Goal: Task Accomplishment & Management: Use online tool/utility

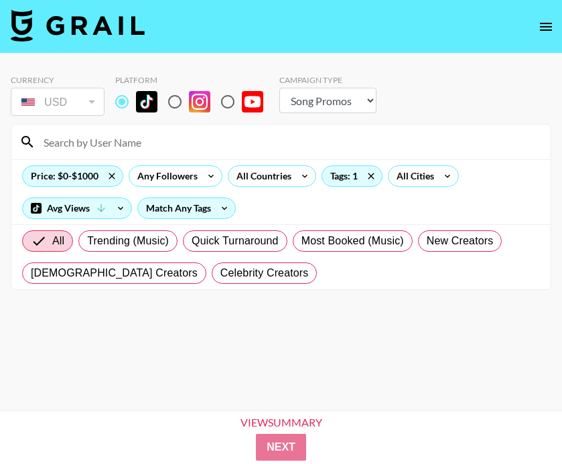
select select "Song"
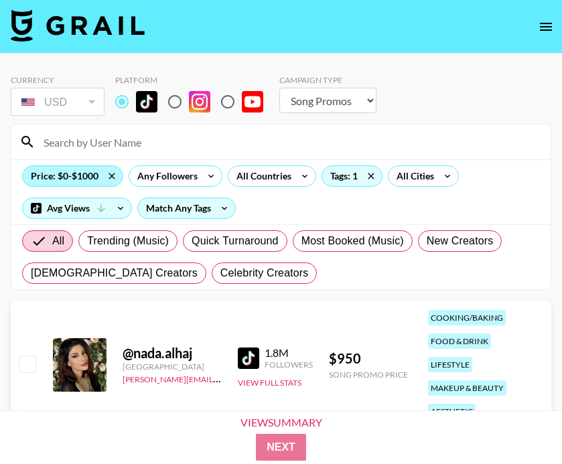
click at [68, 185] on div "Price: $0-$1000" at bounding box center [73, 176] width 100 height 20
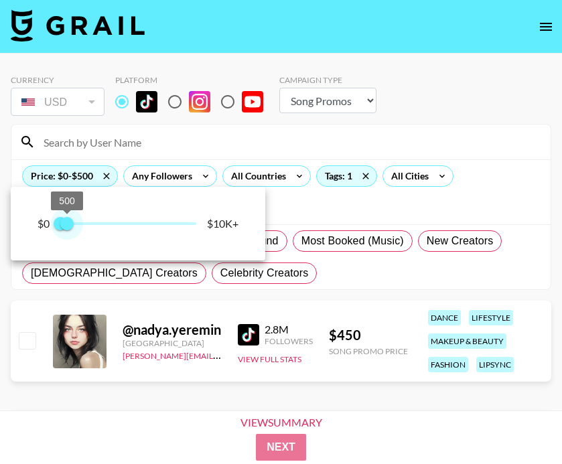
type input "750"
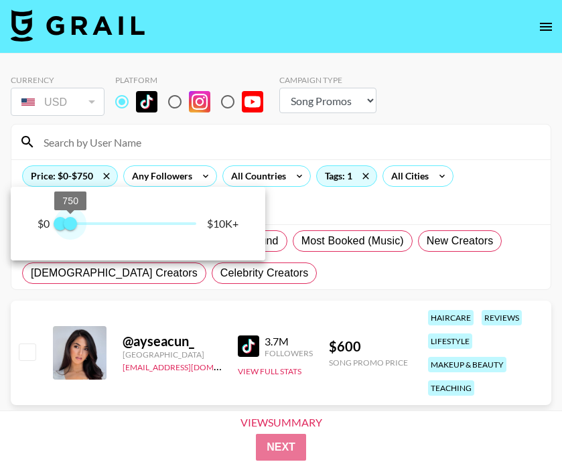
click at [70, 220] on span "750" at bounding box center [70, 223] width 13 height 13
click at [303, 268] on div at bounding box center [281, 232] width 562 height 464
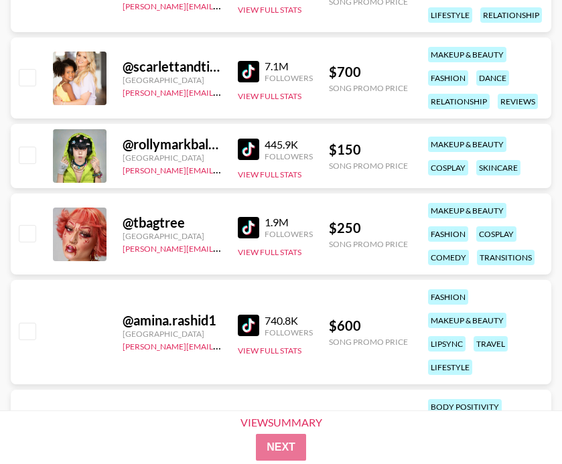
scroll to position [3507, 0]
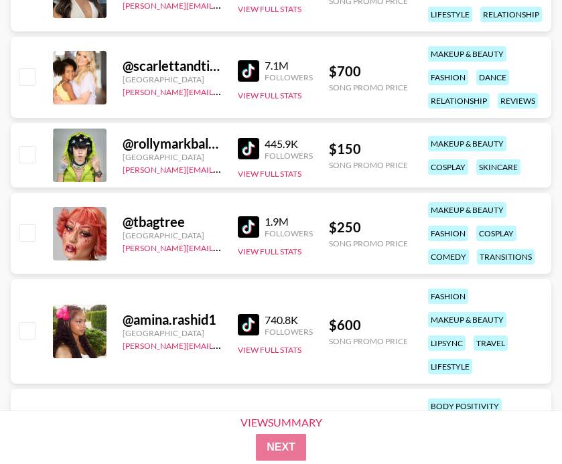
click at [249, 309] on div "740.8K Followers View Full Stats" at bounding box center [275, 332] width 75 height 48
click at [248, 321] on img at bounding box center [248, 324] width 21 height 21
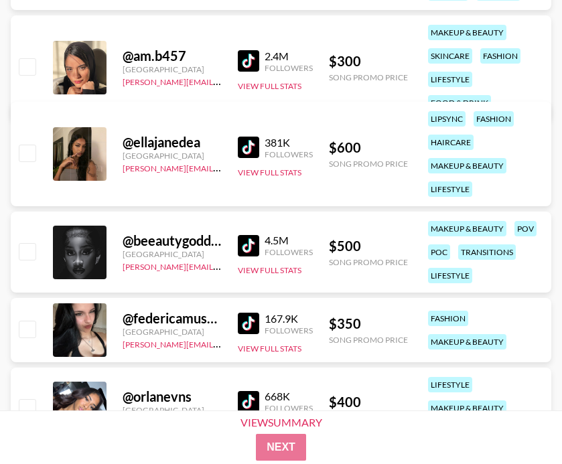
scroll to position [4399, 0]
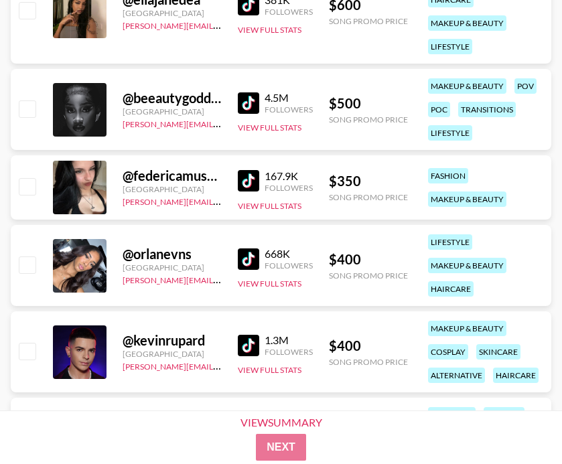
click at [249, 184] on img at bounding box center [248, 180] width 21 height 21
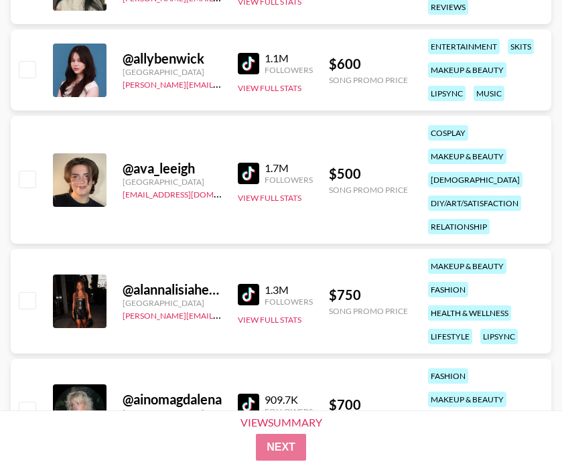
scroll to position [5059, 0]
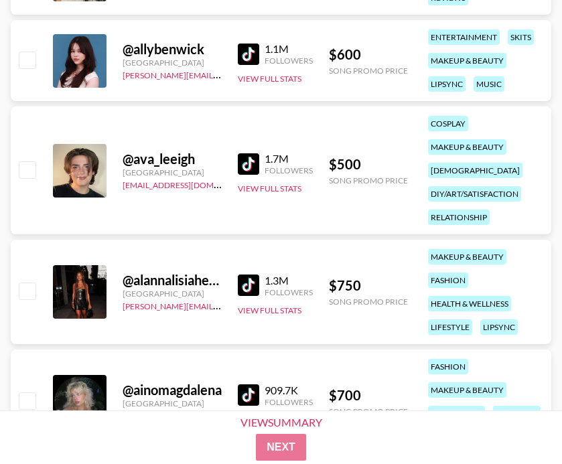
click at [254, 165] on img at bounding box center [248, 163] width 21 height 21
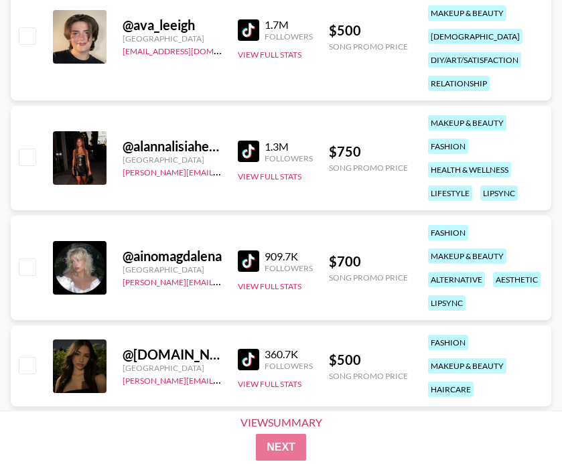
scroll to position [5236, 0]
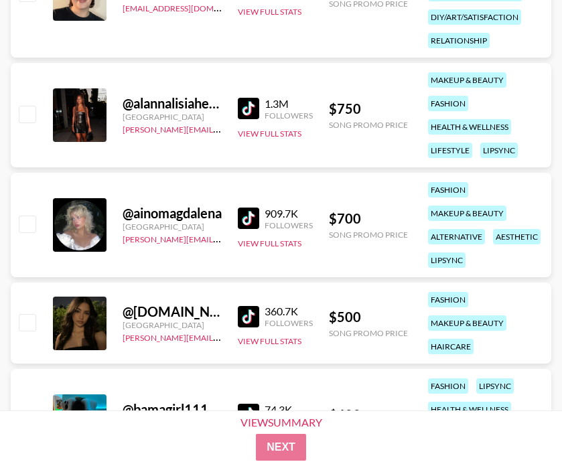
click at [240, 220] on img at bounding box center [248, 218] width 21 height 21
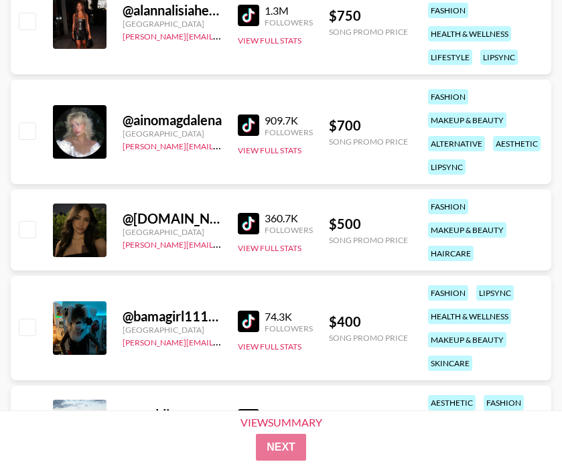
click at [248, 220] on img at bounding box center [248, 223] width 21 height 21
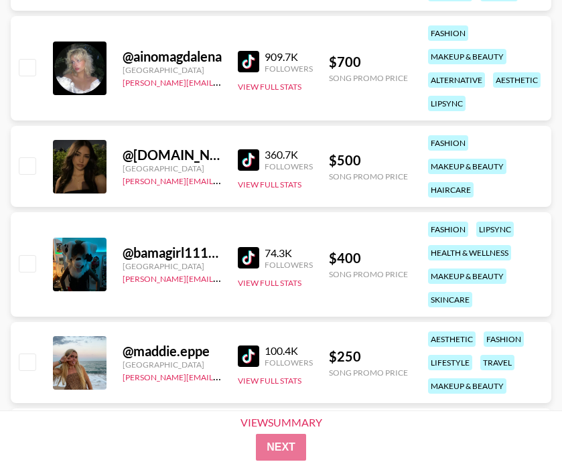
scroll to position [5404, 0]
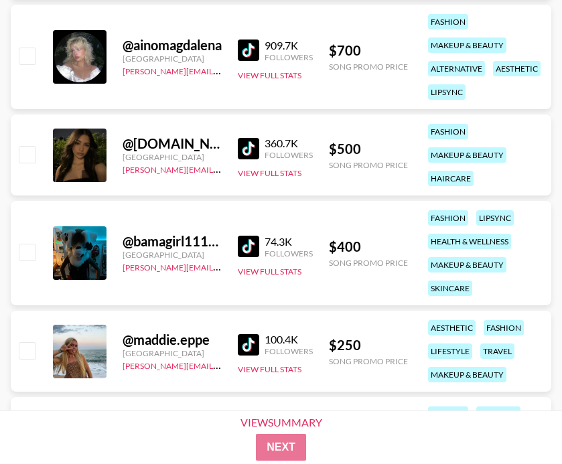
click at [252, 246] on img at bounding box center [248, 246] width 21 height 21
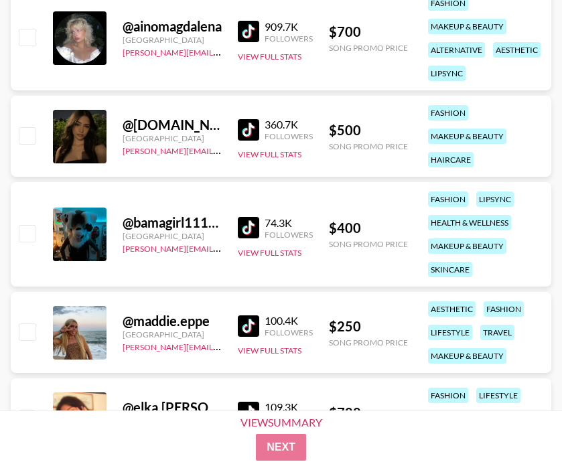
scroll to position [5426, 0]
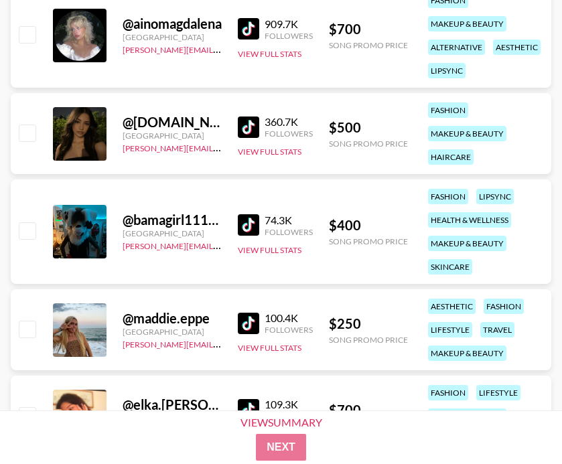
click at [246, 317] on img at bounding box center [248, 323] width 21 height 21
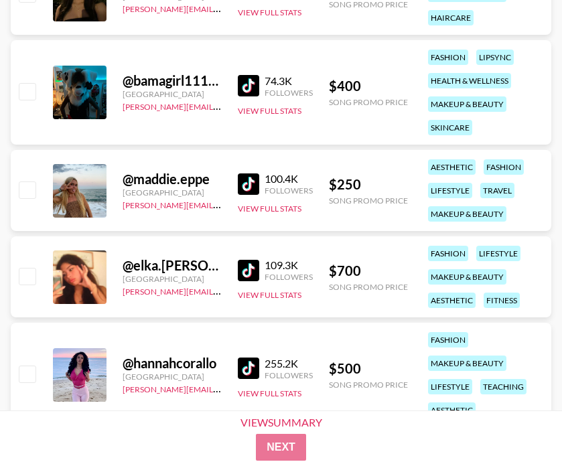
click at [258, 265] on img at bounding box center [248, 270] width 21 height 21
click at [242, 178] on img at bounding box center [248, 183] width 21 height 21
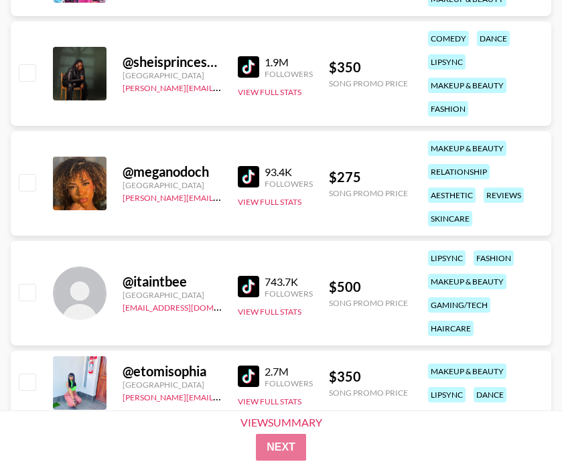
scroll to position [6507, 0]
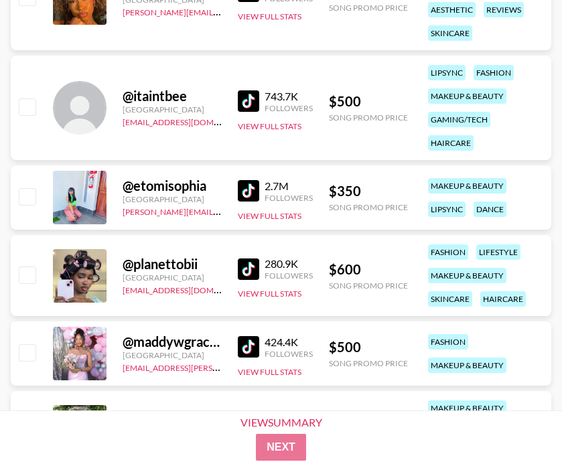
click at [255, 269] on img at bounding box center [248, 268] width 21 height 21
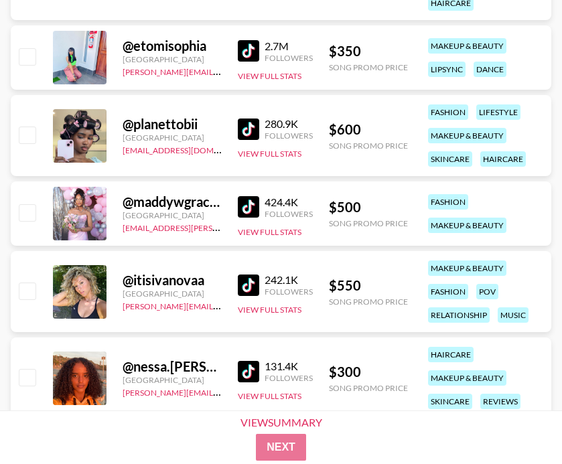
scroll to position [6652, 0]
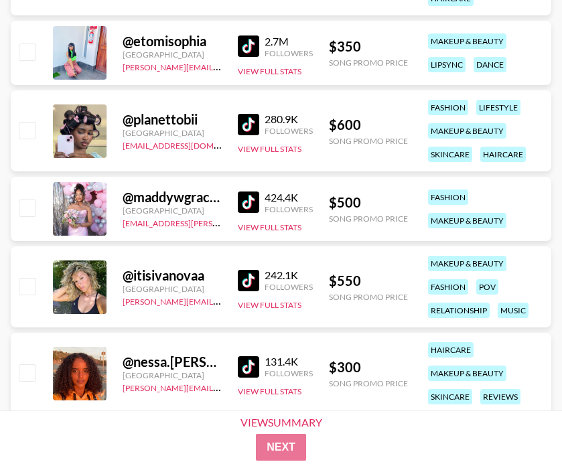
click at [244, 279] on img at bounding box center [248, 280] width 21 height 21
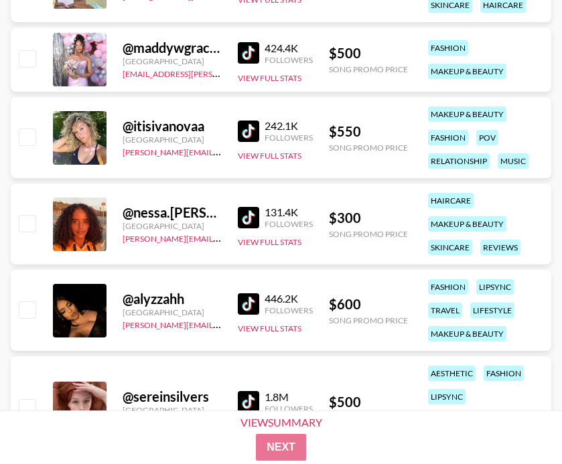
scroll to position [6842, 0]
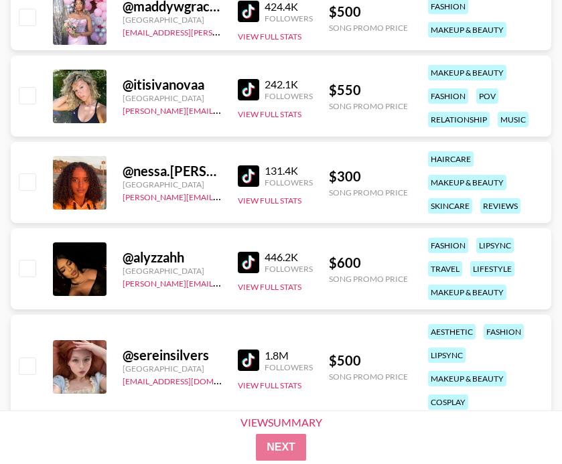
click at [241, 260] on img at bounding box center [248, 262] width 21 height 21
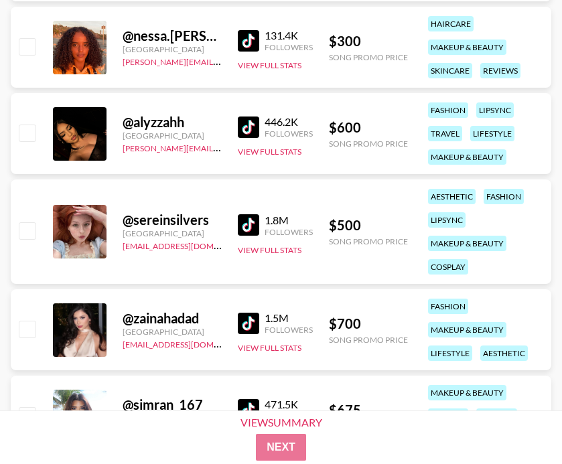
scroll to position [7064, 0]
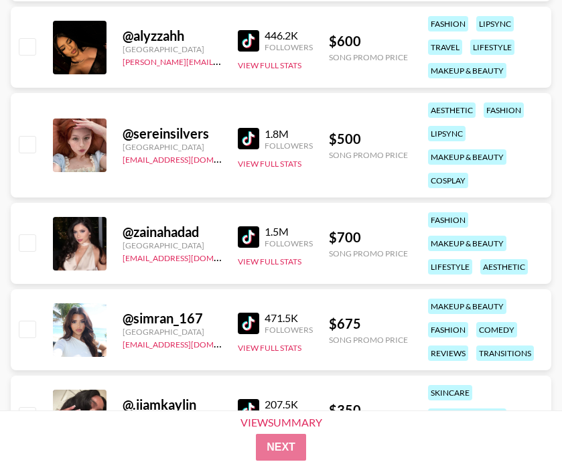
click at [248, 131] on img at bounding box center [248, 138] width 21 height 21
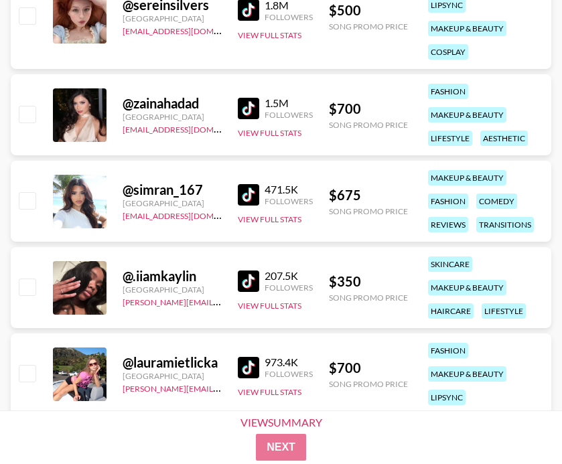
click at [238, 198] on img at bounding box center [248, 194] width 21 height 21
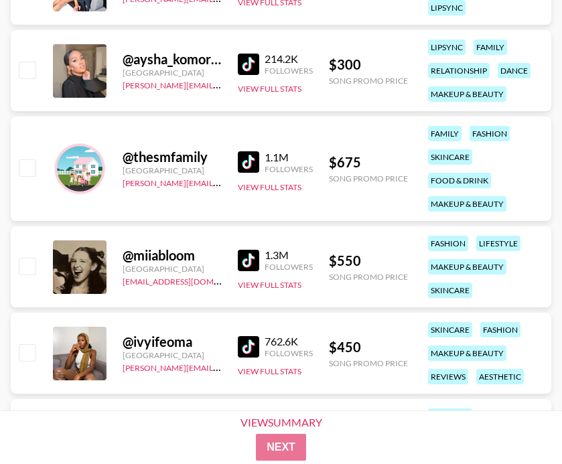
scroll to position [7742, 0]
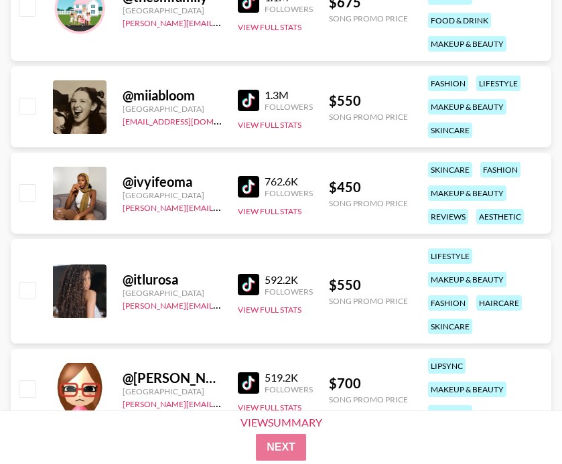
click at [243, 83] on div "1.3M Followers View Full Stats" at bounding box center [275, 107] width 75 height 48
click at [244, 96] on img at bounding box center [248, 100] width 21 height 21
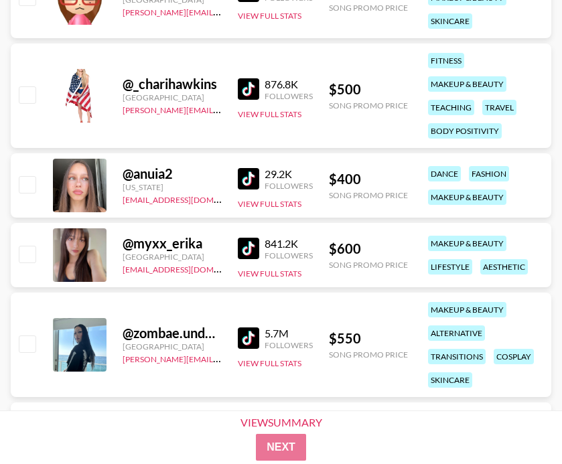
click at [246, 175] on img at bounding box center [248, 178] width 21 height 21
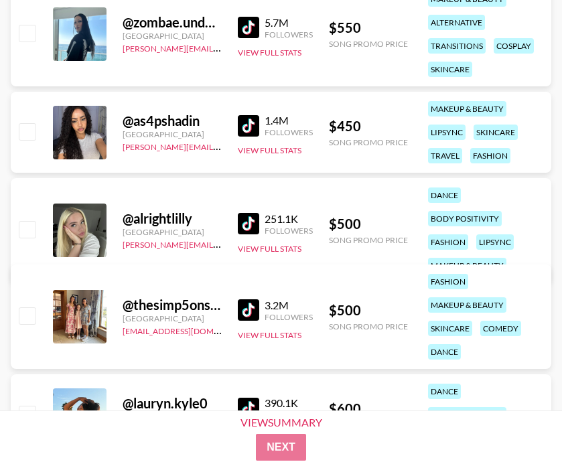
click at [248, 213] on img at bounding box center [248, 223] width 21 height 21
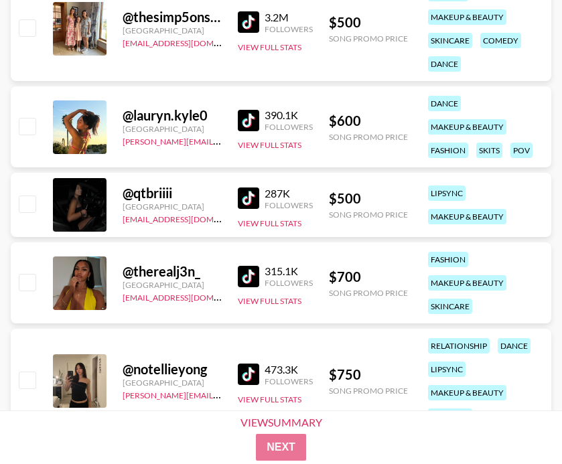
scroll to position [8798, 0]
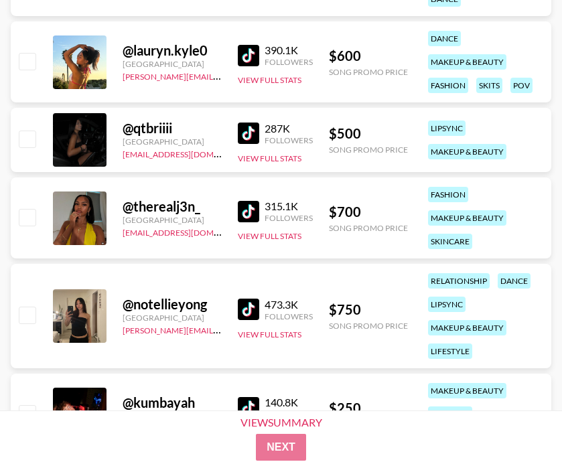
click at [236, 126] on div "@ qtbriiii [GEOGRAPHIC_DATA] [EMAIL_ADDRESS][DOMAIN_NAME] 287K Followers View F…" at bounding box center [281, 140] width 540 height 64
click at [248, 129] on img at bounding box center [248, 133] width 21 height 21
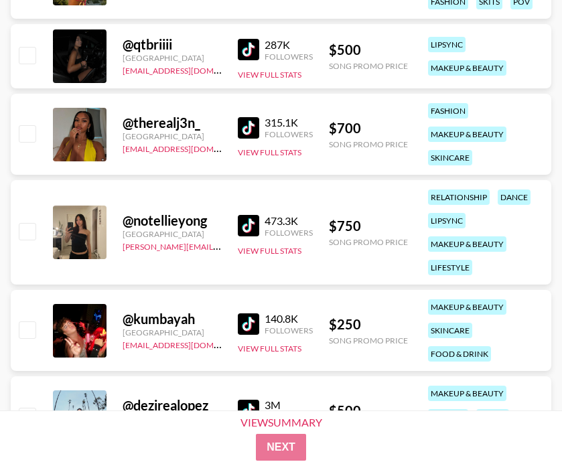
scroll to position [8767, 0]
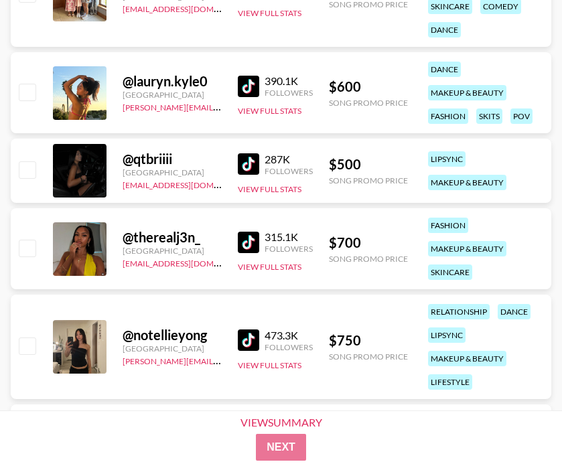
click at [242, 158] on img at bounding box center [248, 163] width 21 height 21
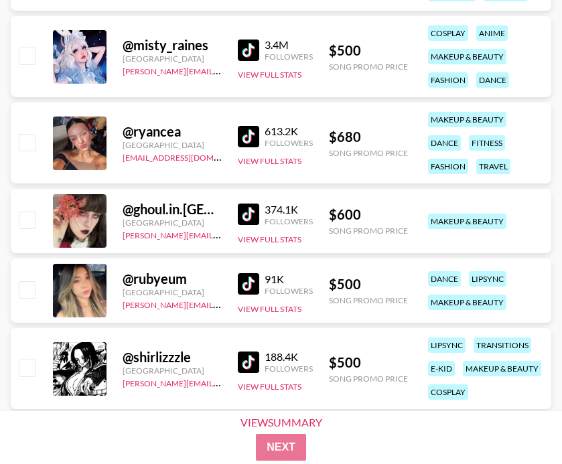
scroll to position [9869, 0]
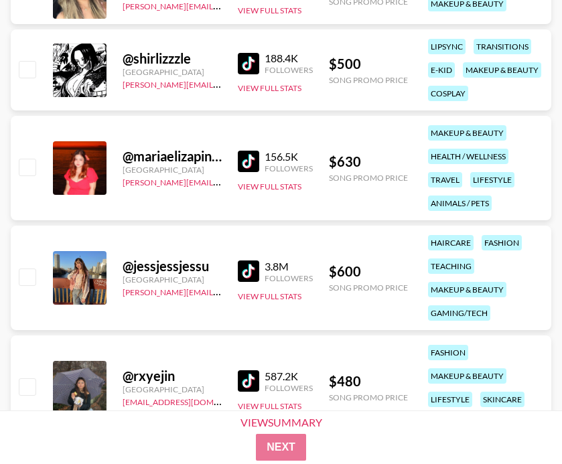
click at [244, 62] on img at bounding box center [248, 63] width 21 height 21
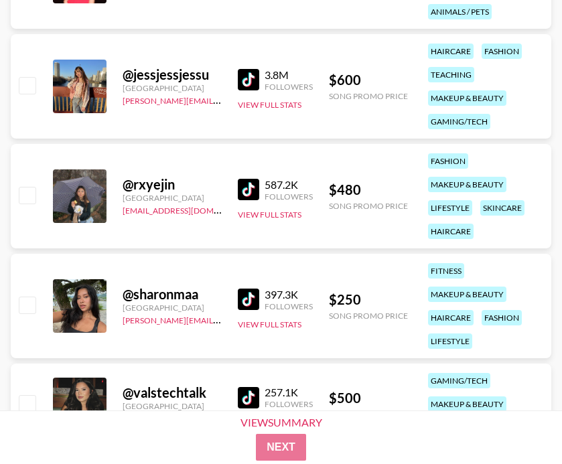
scroll to position [10107, 0]
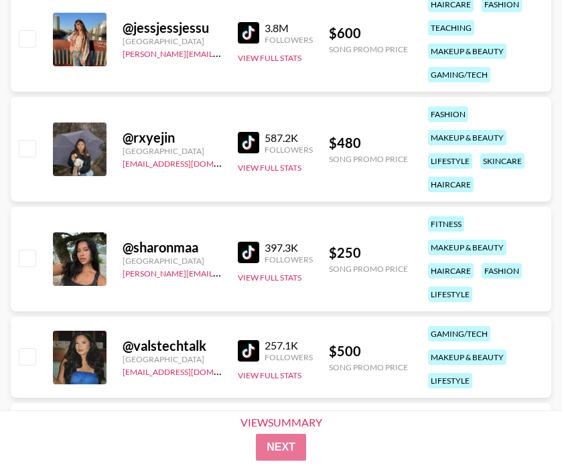
click at [251, 250] on img at bounding box center [248, 252] width 21 height 21
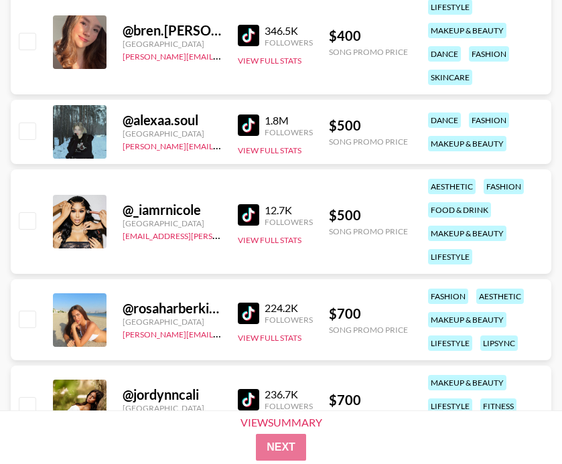
scroll to position [10574, 0]
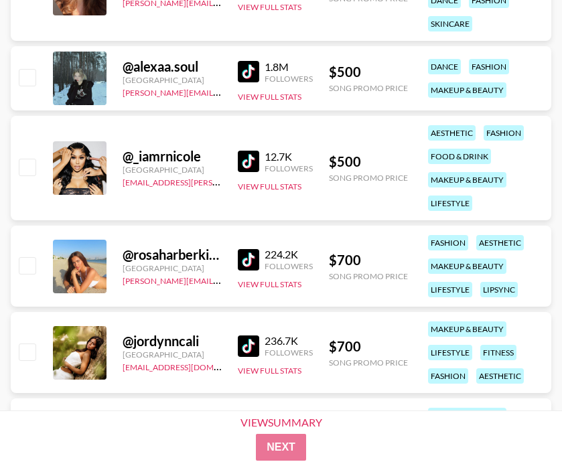
click at [245, 260] on img at bounding box center [248, 259] width 21 height 21
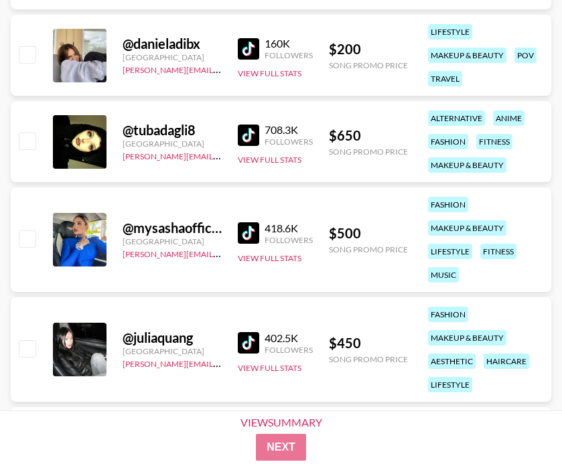
scroll to position [11330, 0]
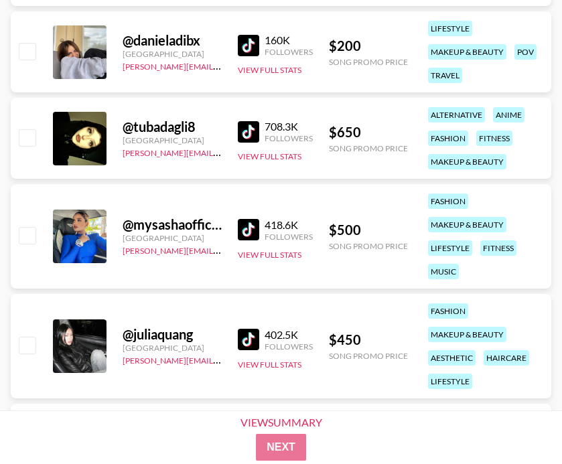
click at [238, 135] on img at bounding box center [248, 131] width 21 height 21
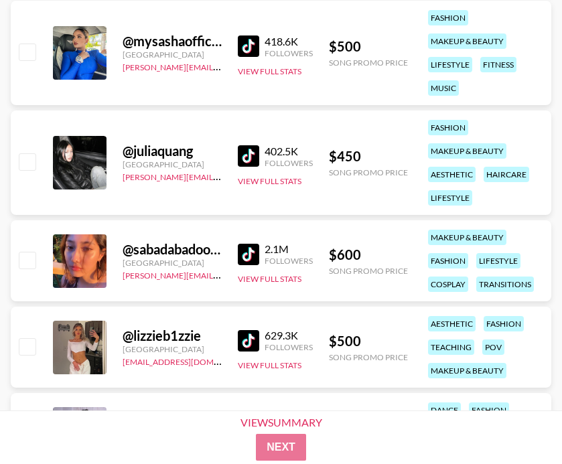
scroll to position [11624, 0]
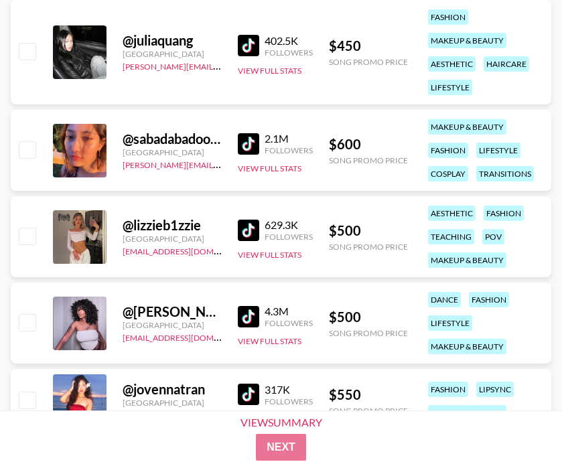
click at [248, 48] on img at bounding box center [248, 45] width 21 height 21
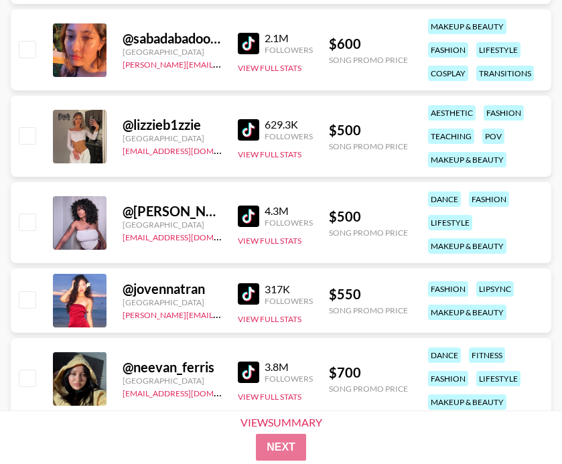
scroll to position [11738, 0]
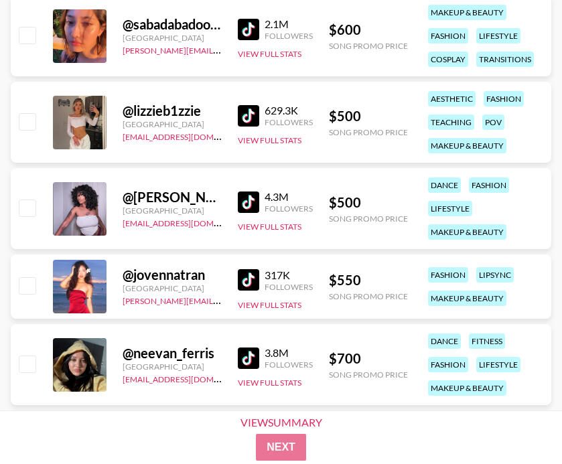
click at [250, 207] on img at bounding box center [248, 201] width 21 height 21
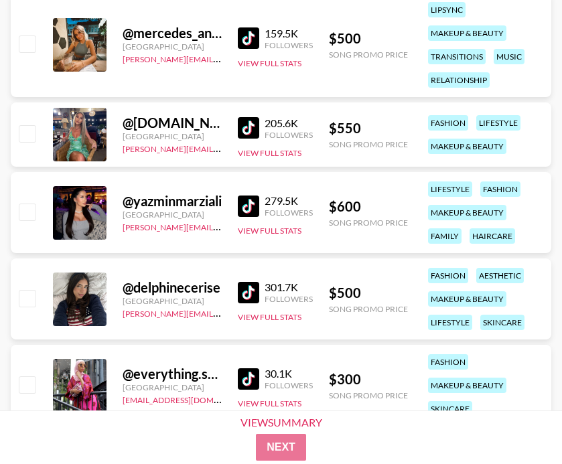
scroll to position [12121, 0]
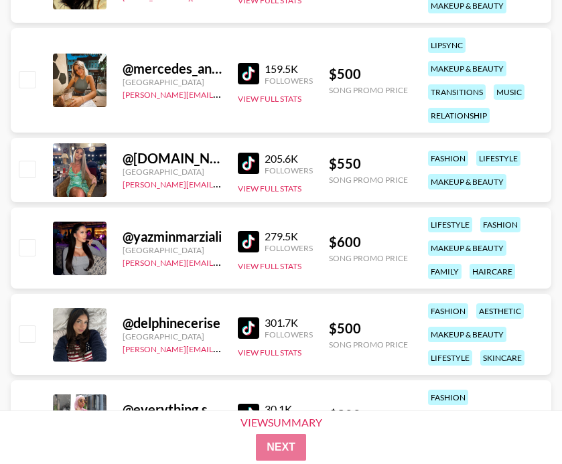
click at [244, 68] on img at bounding box center [248, 73] width 21 height 21
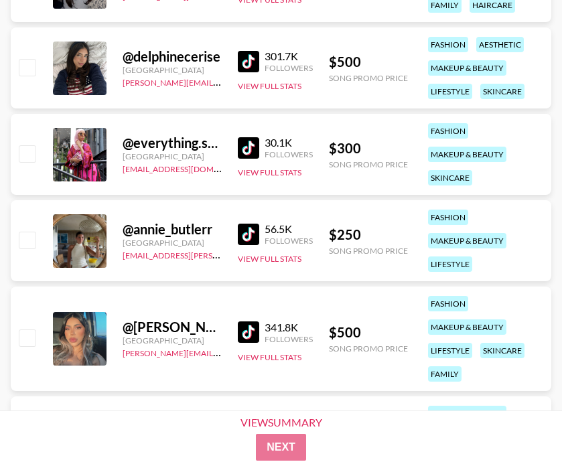
scroll to position [12386, 0]
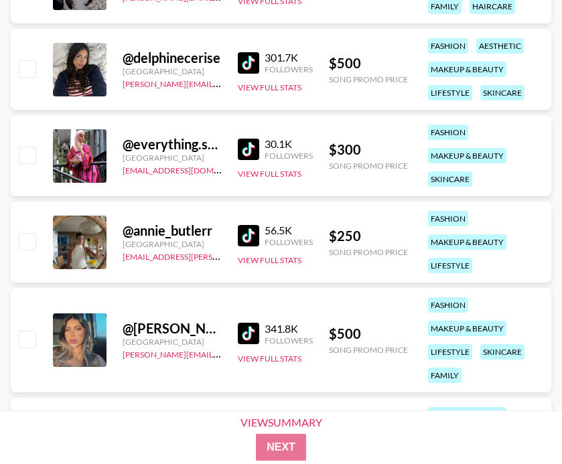
click at [241, 56] on img at bounding box center [248, 62] width 21 height 21
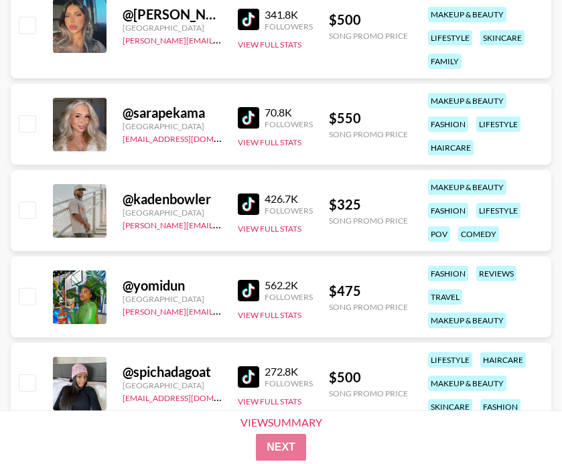
click at [245, 106] on div "70.8K Followers" at bounding box center [275, 117] width 75 height 23
click at [252, 112] on img at bounding box center [248, 117] width 21 height 21
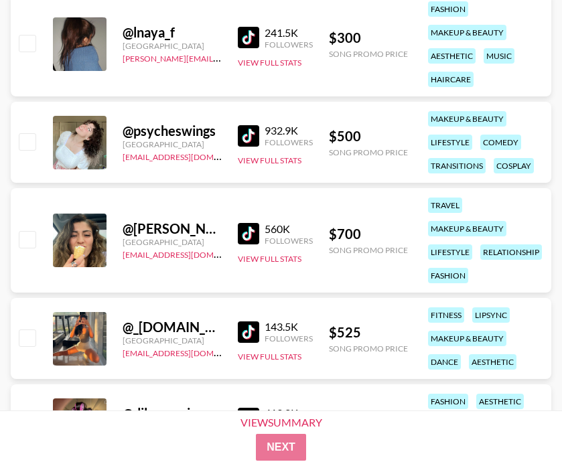
scroll to position [13419, 0]
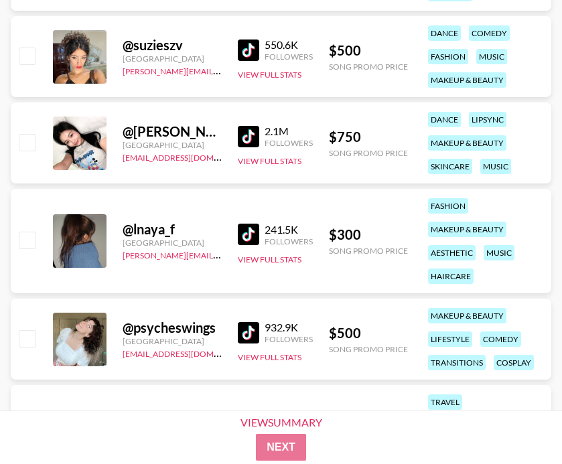
click at [248, 134] on img at bounding box center [248, 136] width 21 height 21
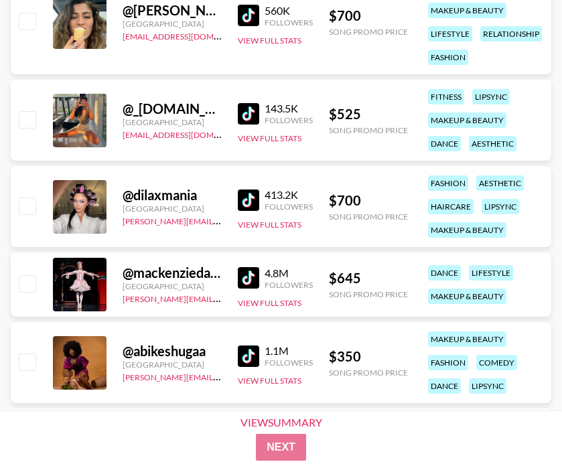
click at [244, 191] on img at bounding box center [248, 199] width 21 height 21
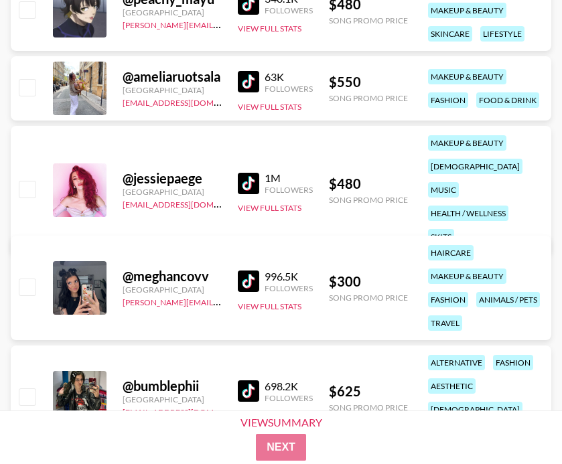
scroll to position [14776, 0]
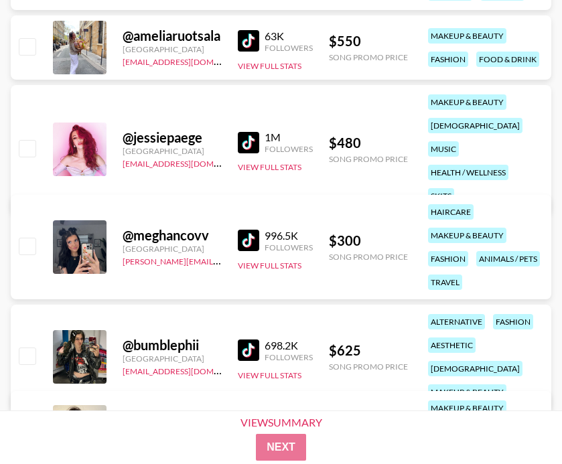
click at [247, 224] on div "996.5K Followers View Full Stats" at bounding box center [275, 248] width 75 height 48
click at [250, 236] on img at bounding box center [248, 240] width 21 height 21
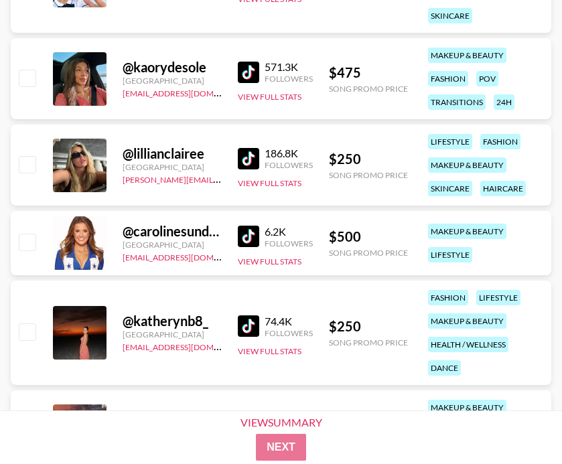
click at [231, 147] on div "@ lillianclairee [GEOGRAPHIC_DATA] [PERSON_NAME][EMAIL_ADDRESS][DOMAIN_NAME] 18…" at bounding box center [281, 165] width 540 height 81
click at [248, 154] on img at bounding box center [248, 158] width 21 height 21
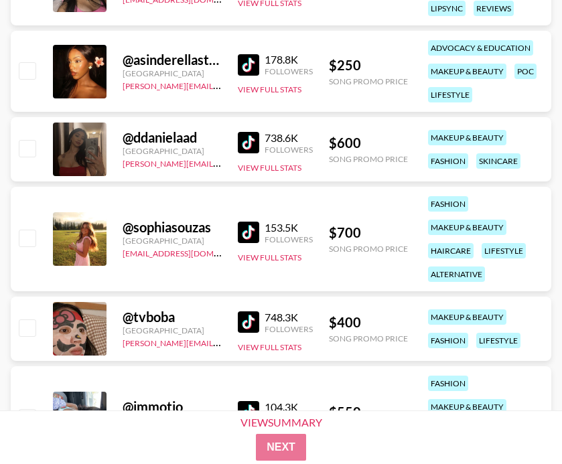
scroll to position [17552, 0]
